Goal: Obtain resource: Download file/media

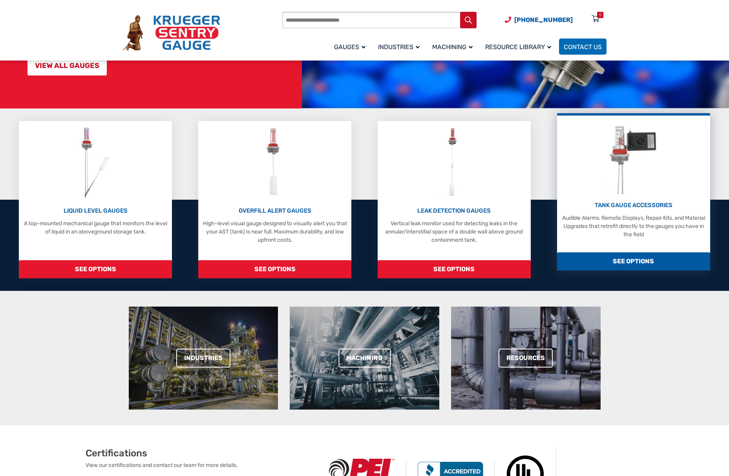
click at [632, 210] on div "TANK GAUGE ACCESSORIES Audible Alarms, Remote Displays, Repair Kits, and Materi…" at bounding box center [633, 220] width 145 height 38
click at [635, 203] on p "TANK GAUGE ACCESSORIES" at bounding box center [633, 205] width 145 height 9
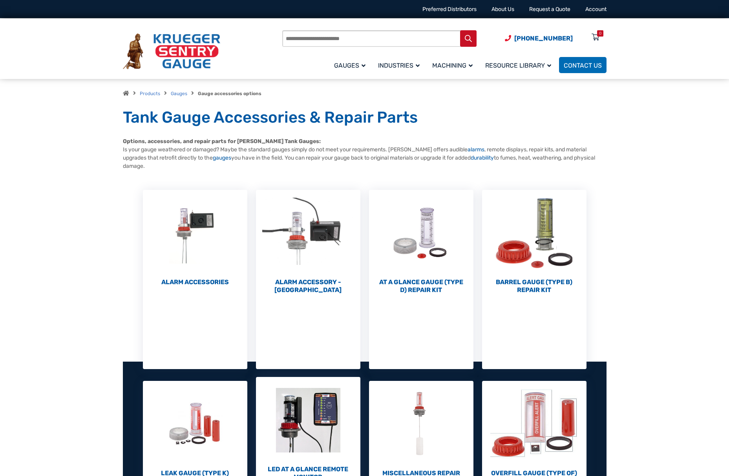
scroll to position [113, 0]
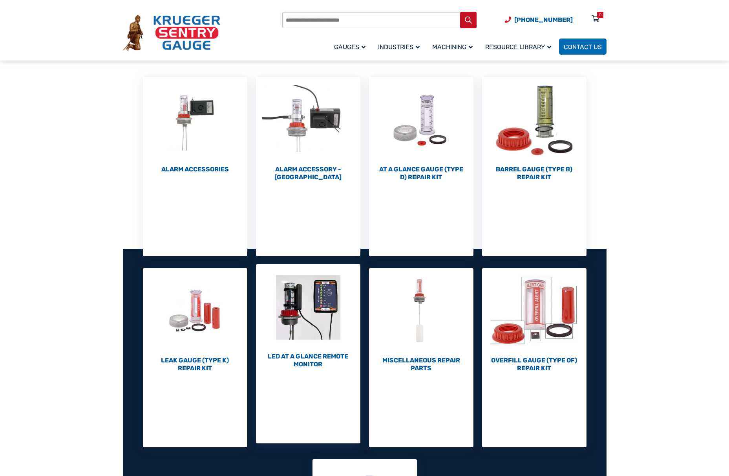
click at [304, 356] on h2 "LED At A Glance Remote Monitor (1)" at bounding box center [308, 360] width 104 height 16
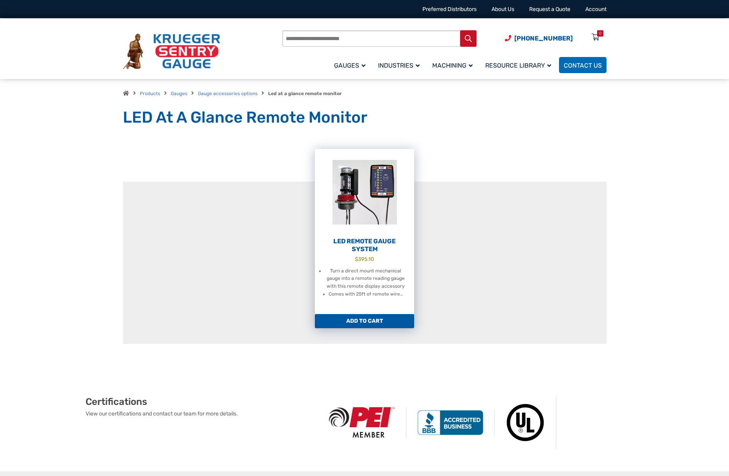
click at [365, 245] on h2 "LED Remote Gauge System" at bounding box center [364, 245] width 99 height 16
click at [365, 244] on h2 "LED Remote Gauge System" at bounding box center [364, 245] width 99 height 16
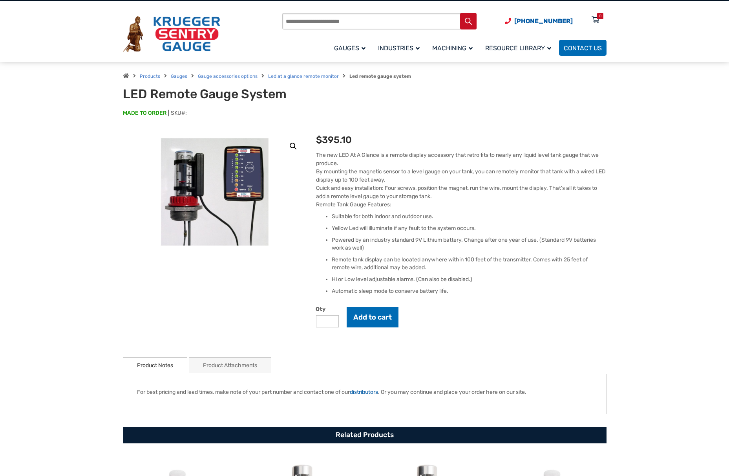
scroll to position [64, 0]
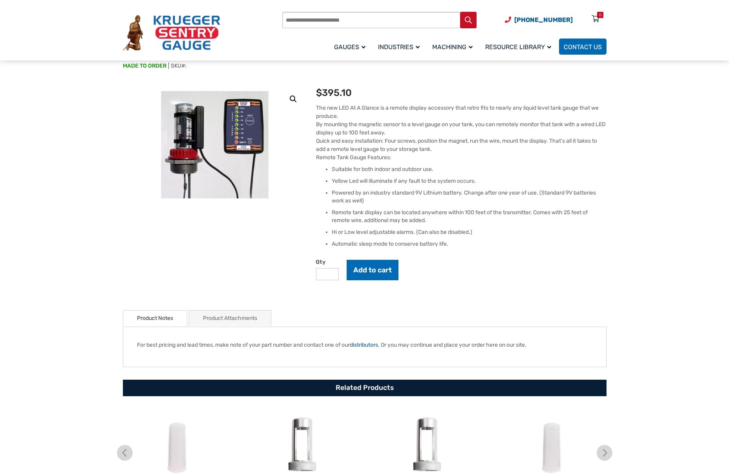
click at [155, 319] on link "Product Notes" at bounding box center [155, 317] width 36 height 15
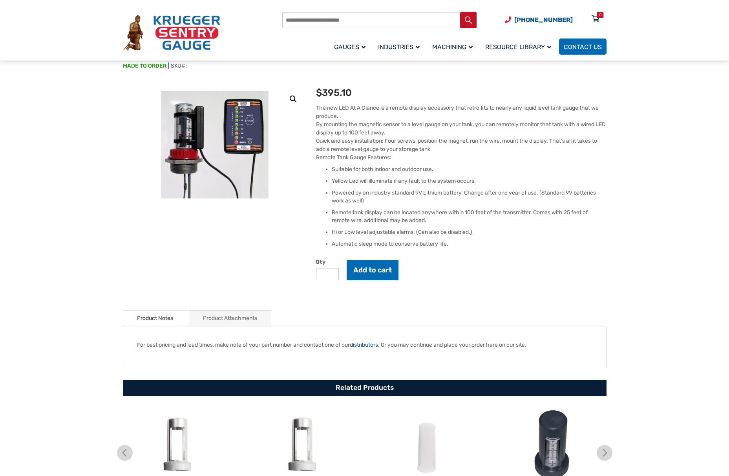
click at [224, 318] on link "Product Attachments" at bounding box center [230, 317] width 54 height 15
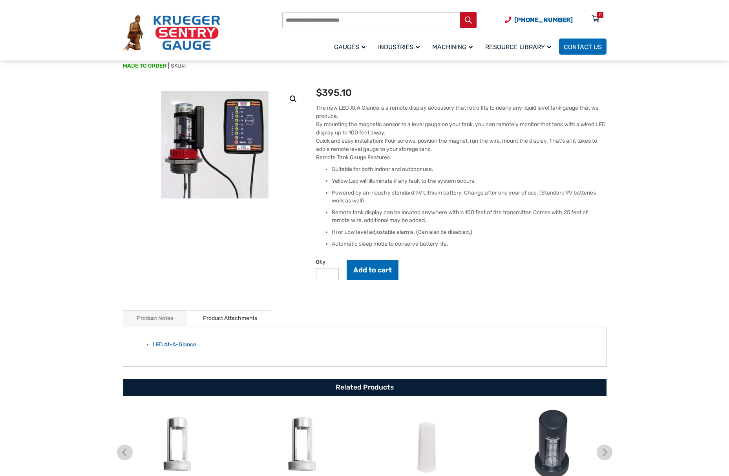
click at [180, 344] on link "LED At-A-Glance" at bounding box center [175, 344] width 44 height 7
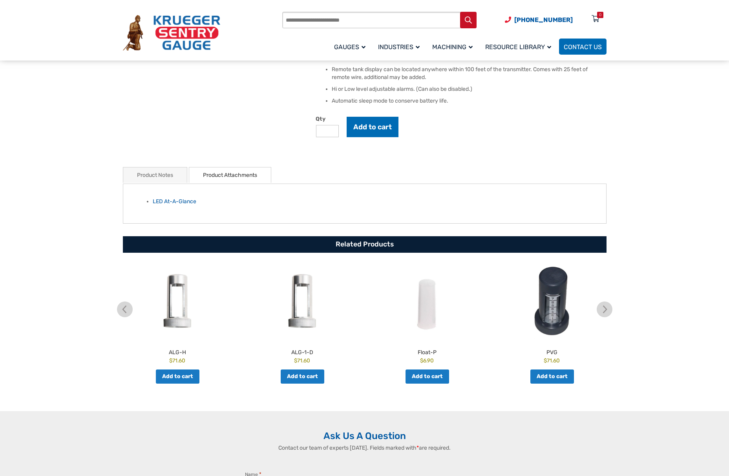
scroll to position [0, 0]
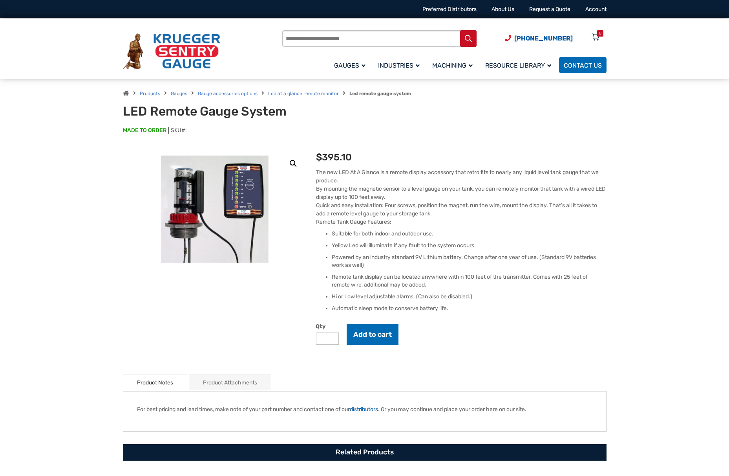
click at [228, 386] on link "Product Attachments" at bounding box center [230, 382] width 54 height 15
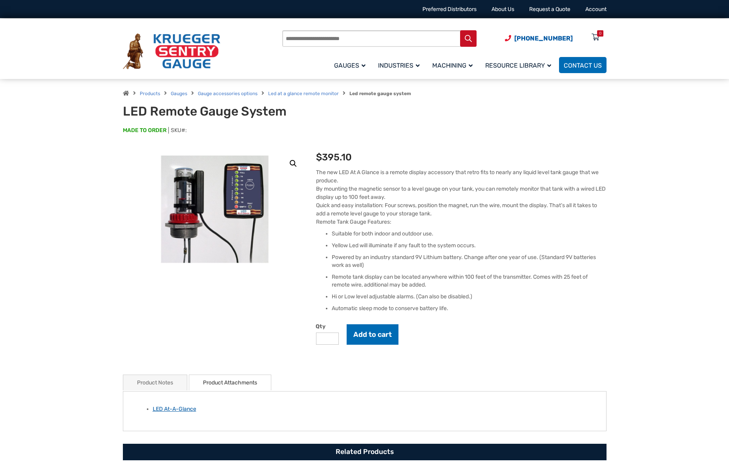
click at [174, 409] on link "LED At-A-Glance" at bounding box center [175, 408] width 44 height 7
click at [513, 114] on span "Documentation/PDFs" at bounding box center [516, 116] width 55 height 7
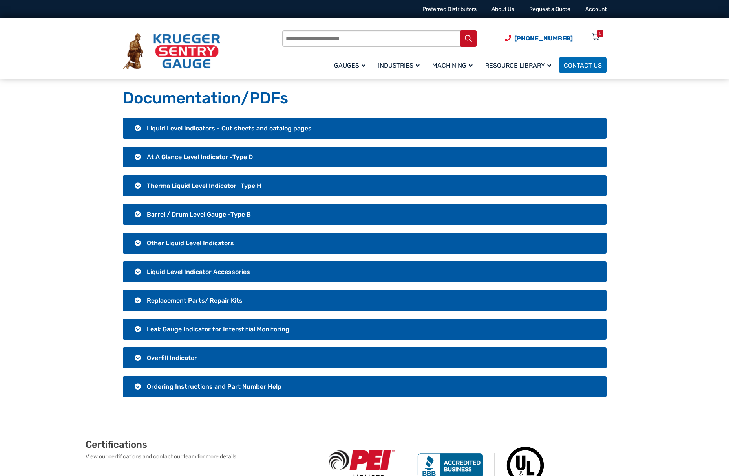
click at [136, 243] on h3 "Other Liquid Level Indicators" at bounding box center [365, 243] width 484 height 21
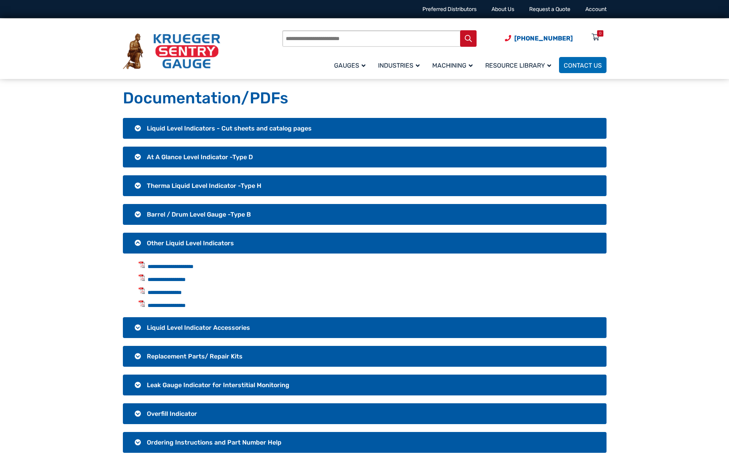
click at [138, 325] on h3 "Liquid Level Indicator Accessories" at bounding box center [365, 327] width 484 height 21
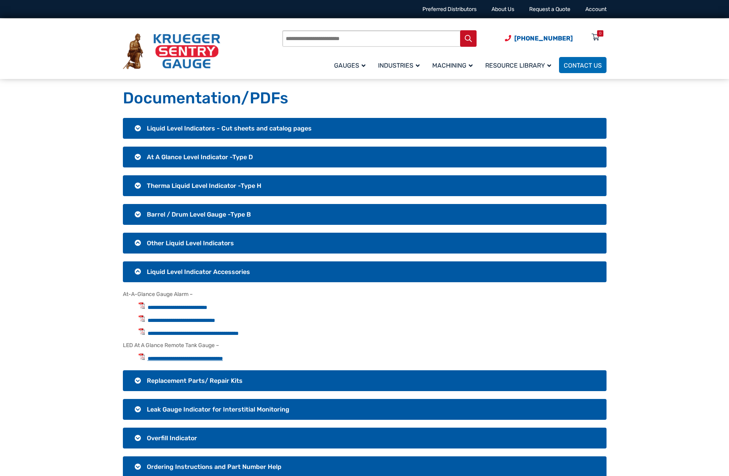
click at [198, 357] on link "**********" at bounding box center [185, 357] width 75 height 5
